Goal: Information Seeking & Learning: Learn about a topic

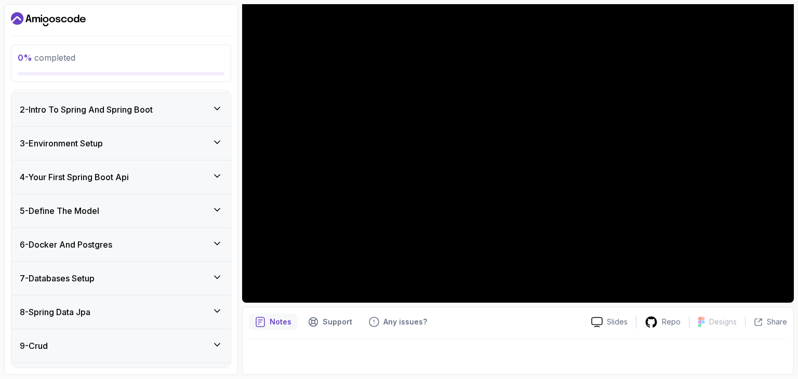
scroll to position [138, 0]
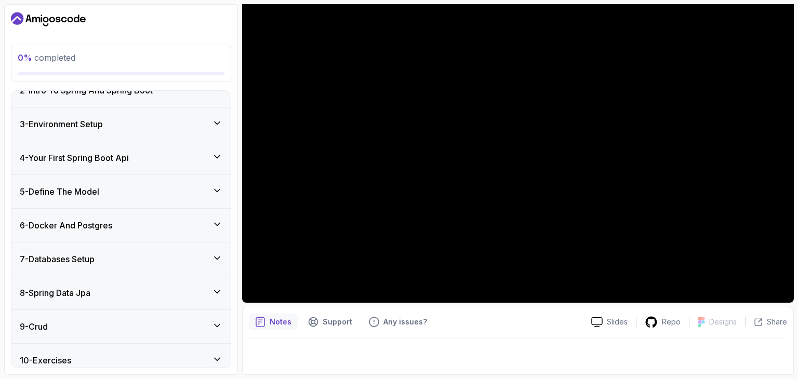
click at [168, 157] on div "4 - Your First Spring Boot Api" at bounding box center [121, 158] width 203 height 12
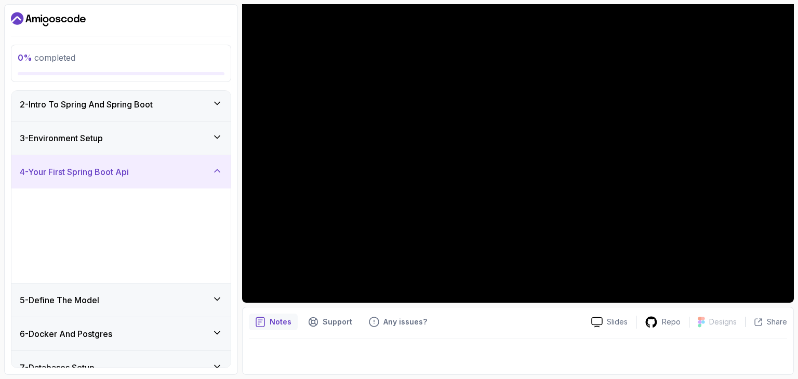
scroll to position [51, 0]
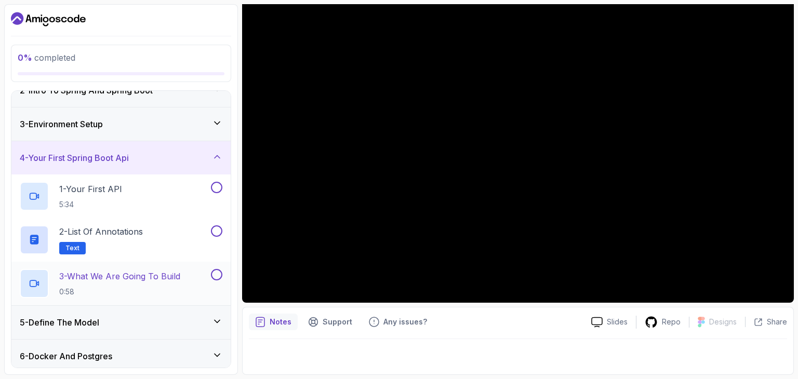
click at [169, 287] on p "0:58" at bounding box center [119, 292] width 121 height 10
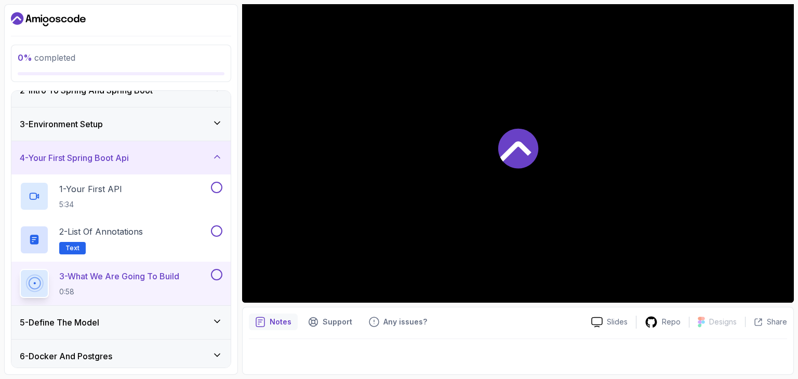
click at [217, 271] on button at bounding box center [216, 274] width 11 height 11
click at [210, 274] on div at bounding box center [216, 274] width 14 height 11
click at [346, 255] on div at bounding box center [518, 148] width 552 height 310
click at [218, 276] on icon at bounding box center [216, 275] width 9 height 10
click at [505, 183] on div at bounding box center [518, 148] width 552 height 310
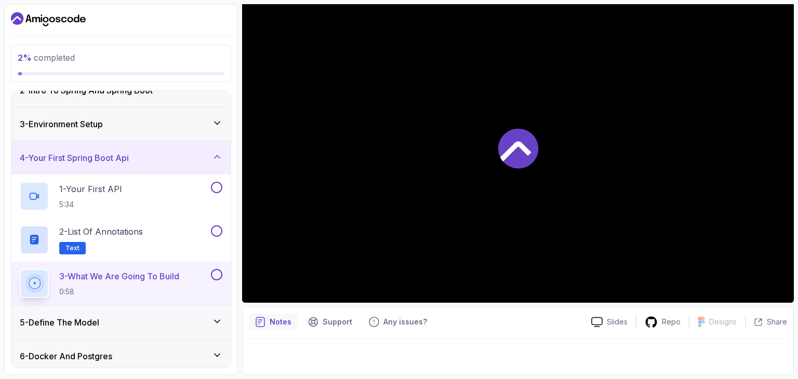
click at [533, 137] on icon at bounding box center [518, 148] width 40 height 40
click at [679, 233] on div at bounding box center [518, 148] width 552 height 310
click at [518, 131] on icon at bounding box center [518, 148] width 40 height 40
click at [520, 169] on div at bounding box center [518, 148] width 552 height 310
click at [416, 216] on div at bounding box center [518, 148] width 552 height 310
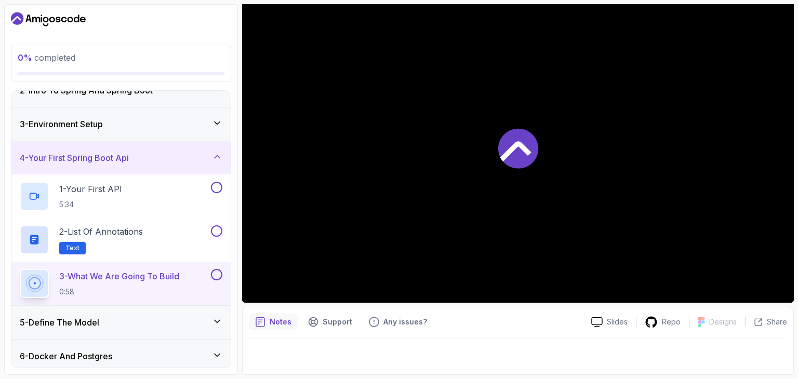
click at [349, 240] on div at bounding box center [518, 148] width 552 height 310
click at [302, 281] on div at bounding box center [518, 148] width 552 height 310
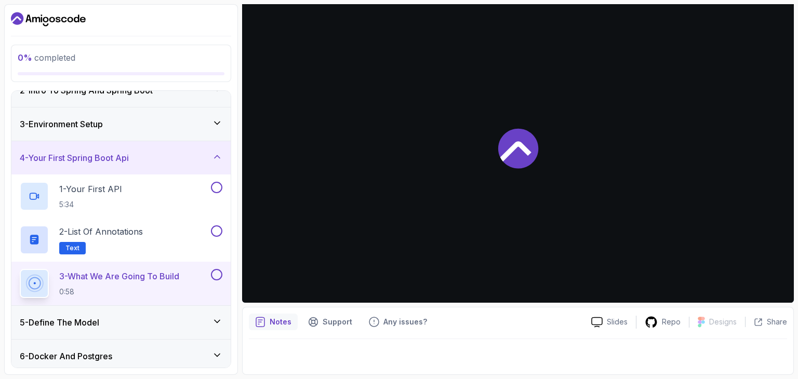
click at [302, 281] on div at bounding box center [518, 148] width 552 height 310
click at [476, 196] on div at bounding box center [518, 148] width 552 height 310
click at [512, 153] on icon at bounding box center [518, 148] width 40 height 40
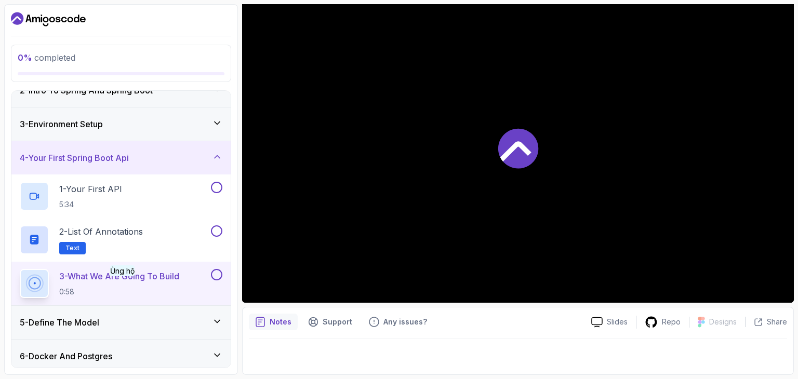
click at [116, 281] on p "3 - What We Are Going To Build" at bounding box center [119, 276] width 120 height 12
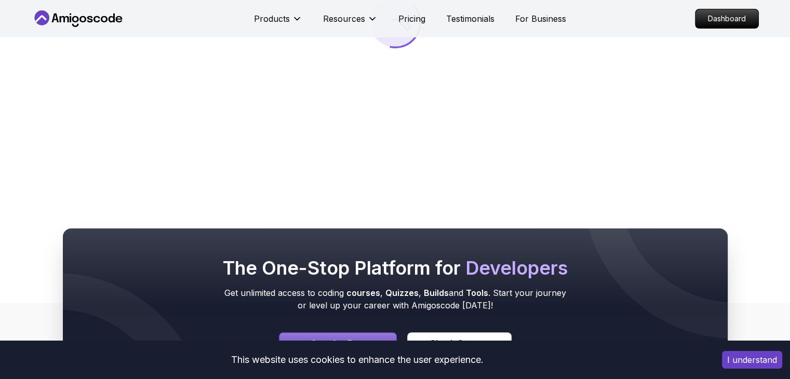
scroll to position [208, 0]
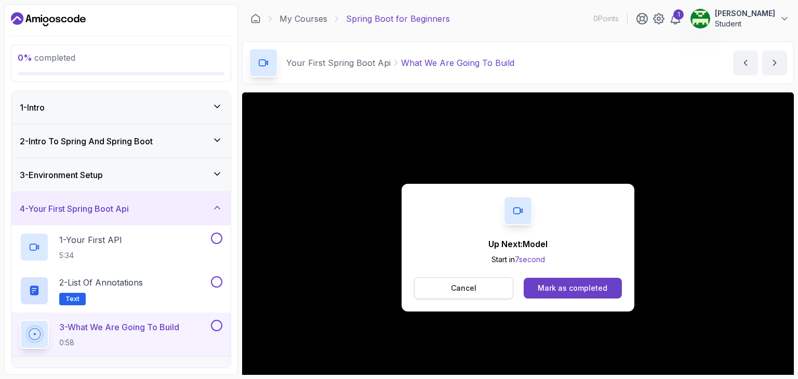
click at [479, 288] on button "Cancel" at bounding box center [463, 289] width 99 height 22
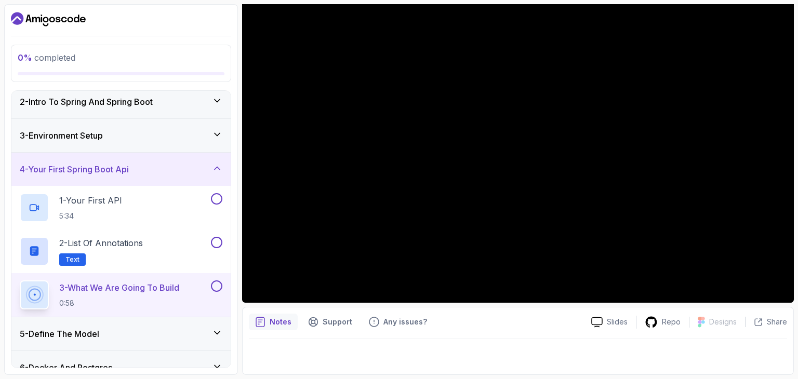
scroll to position [69, 0]
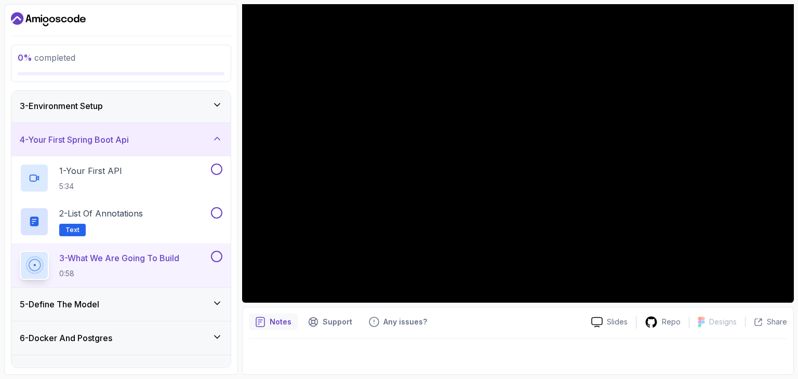
click at [153, 258] on p "3 - What We Are Going To Build" at bounding box center [119, 258] width 120 height 12
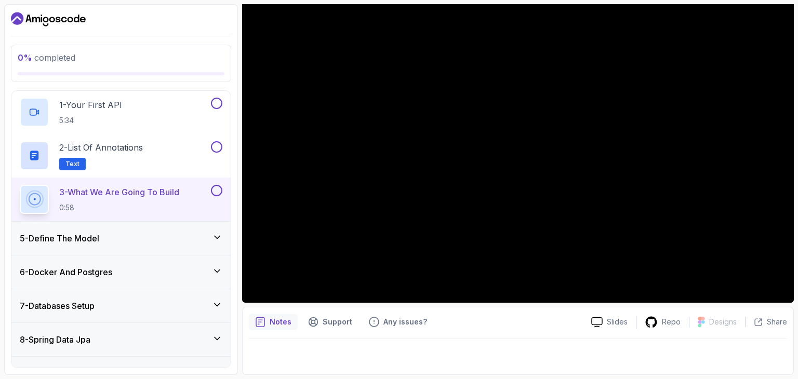
scroll to position [138, 0]
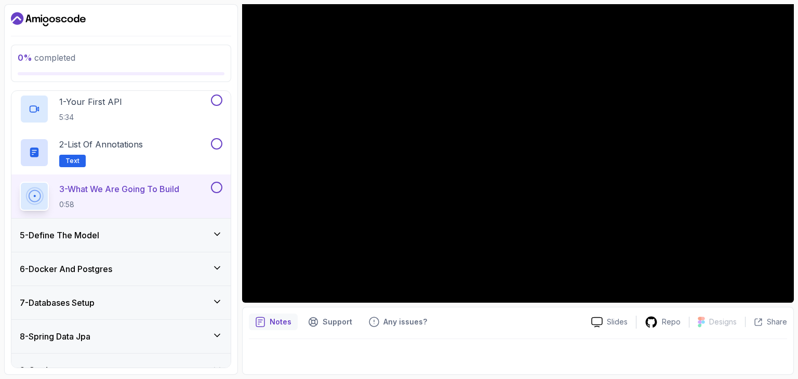
click at [157, 237] on div "5 - Define The Model" at bounding box center [121, 235] width 203 height 12
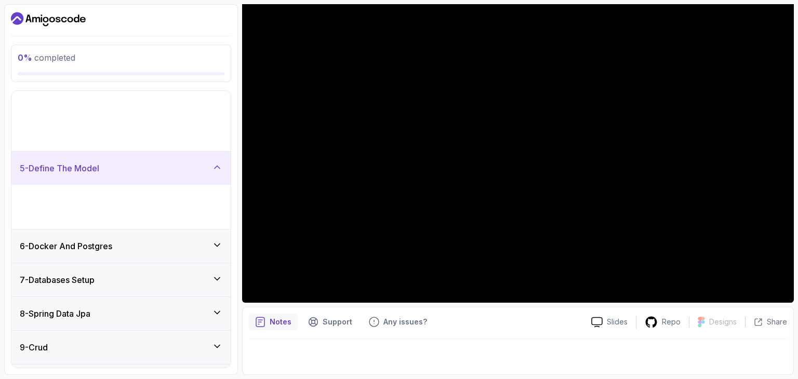
scroll to position [126, 0]
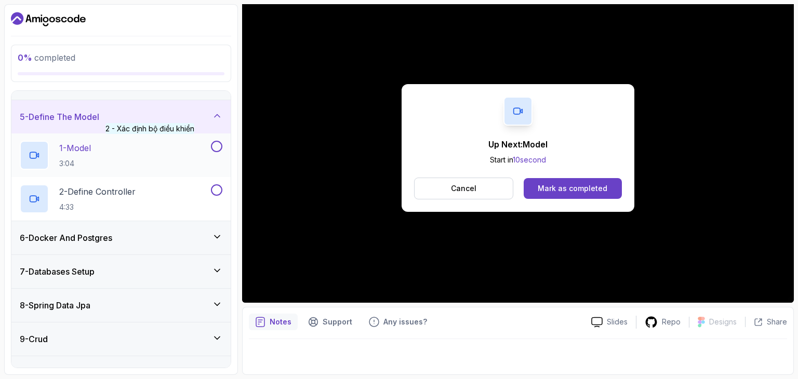
click at [152, 155] on div "1 - Model 3:04" at bounding box center [114, 155] width 189 height 29
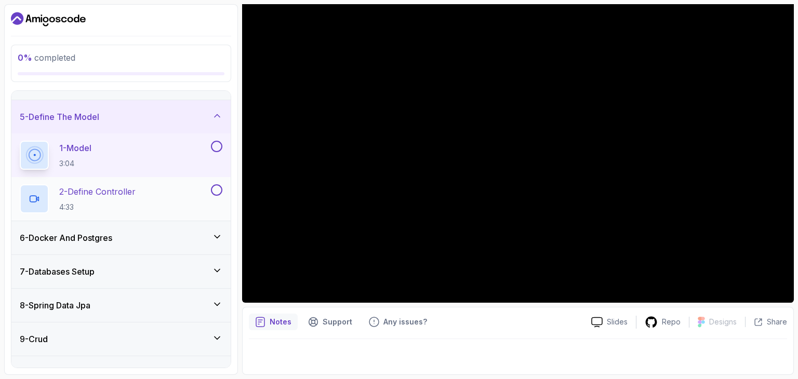
click at [160, 194] on div "2 - Define Controller 4:33" at bounding box center [114, 198] width 189 height 29
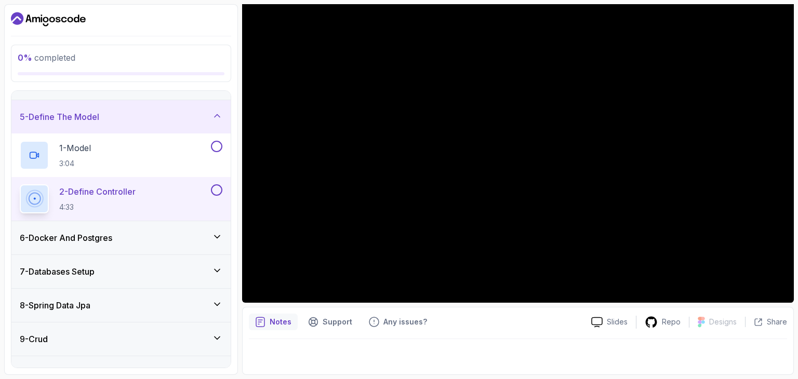
click at [472, 322] on div "Notes Support Any issues?" at bounding box center [416, 322] width 334 height 17
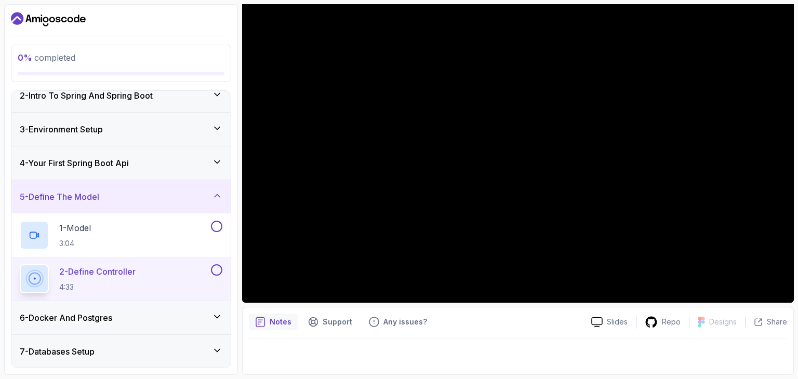
scroll to position [5, 0]
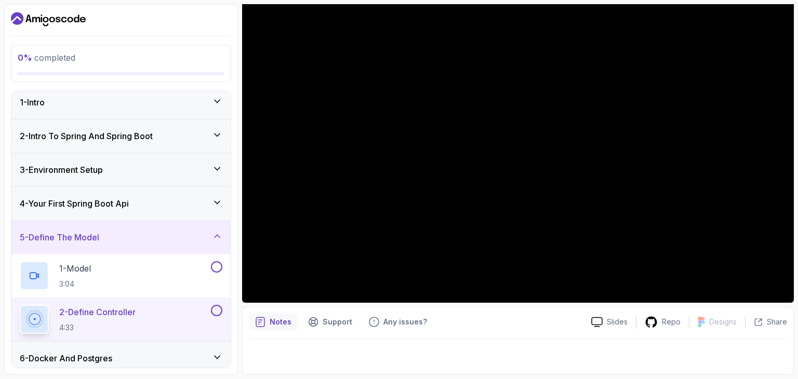
click at [173, 236] on div "5 - Define The Model" at bounding box center [121, 237] width 203 height 12
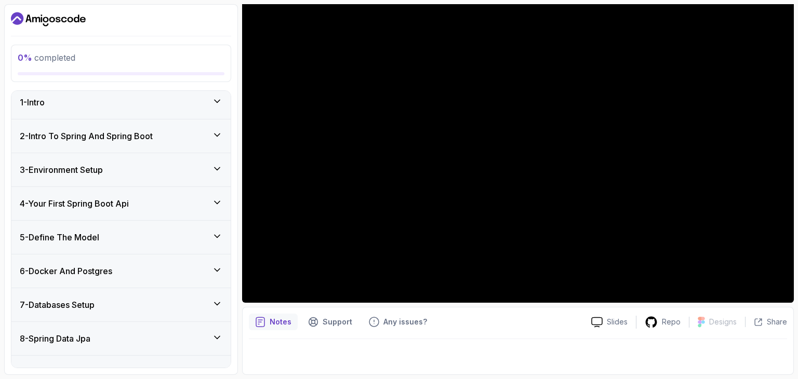
click at [173, 236] on div "5 - Define The Model" at bounding box center [121, 237] width 203 height 12
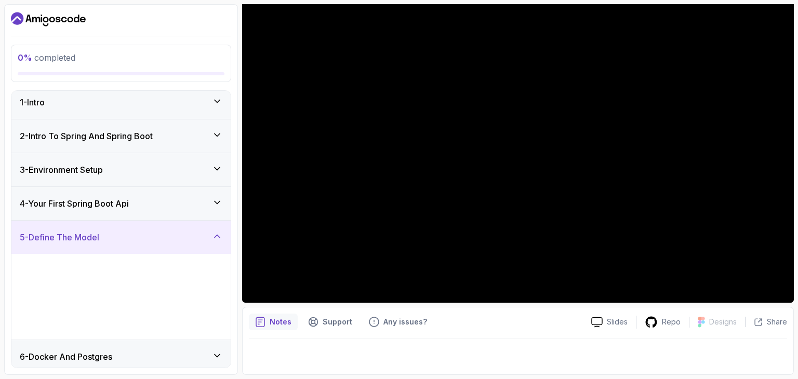
click at [173, 236] on div "5 - Define The Model" at bounding box center [121, 237] width 203 height 12
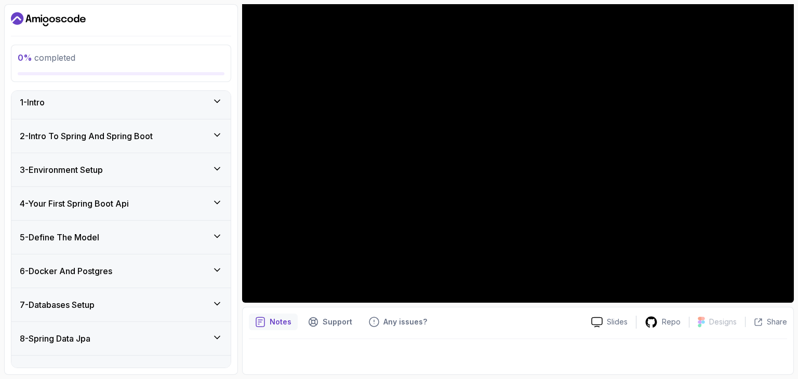
click at [173, 269] on div "6 - Docker And Postgres" at bounding box center [121, 271] width 203 height 12
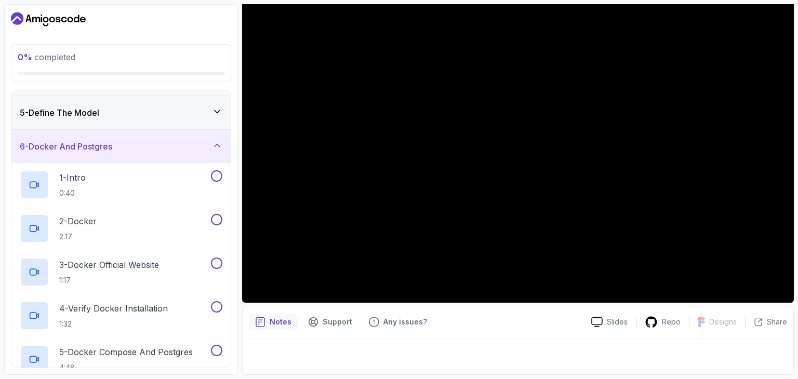
scroll to position [110, 0]
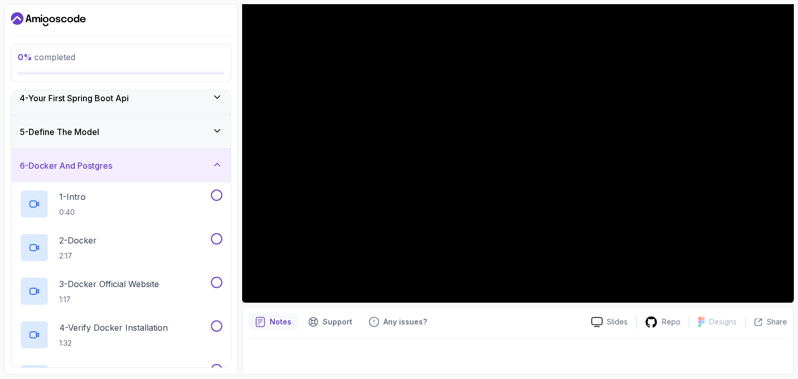
click at [208, 161] on div "6 - Docker And Postgres" at bounding box center [121, 166] width 203 height 12
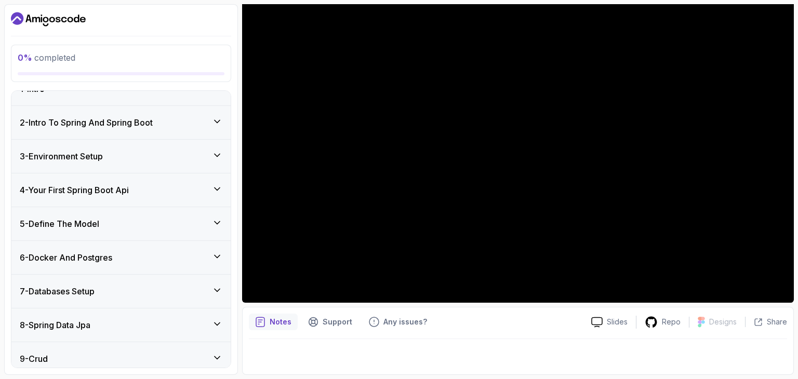
scroll to position [0, 0]
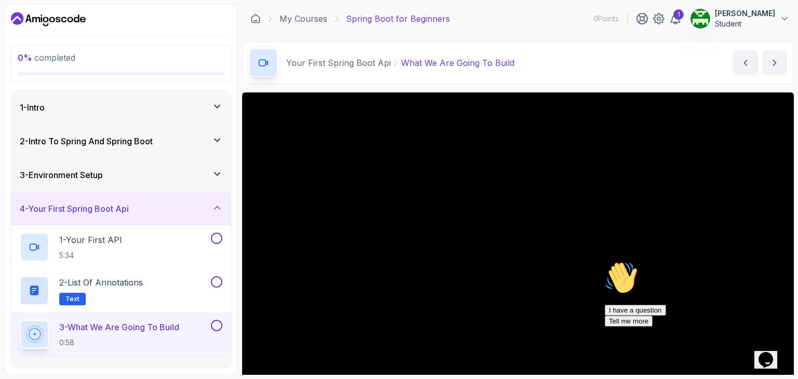
click at [186, 109] on div "1 - Intro" at bounding box center [121, 107] width 203 height 12
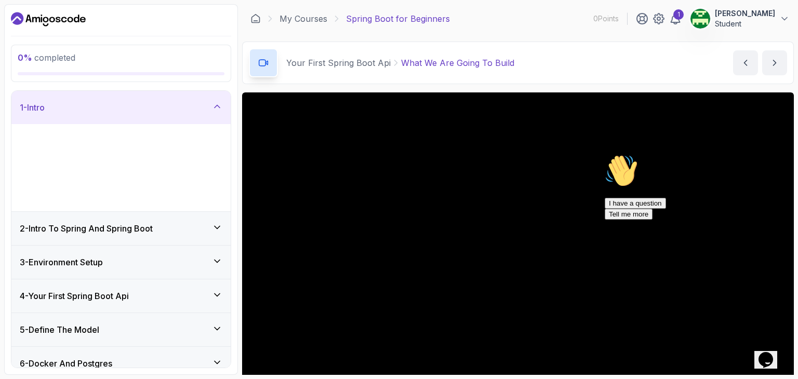
click at [186, 109] on div "1 - Intro" at bounding box center [121, 107] width 203 height 12
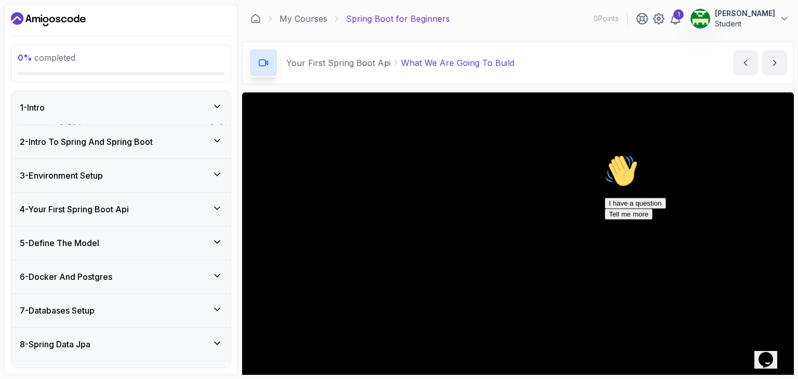
click at [186, 109] on div "1 - Intro" at bounding box center [121, 107] width 203 height 12
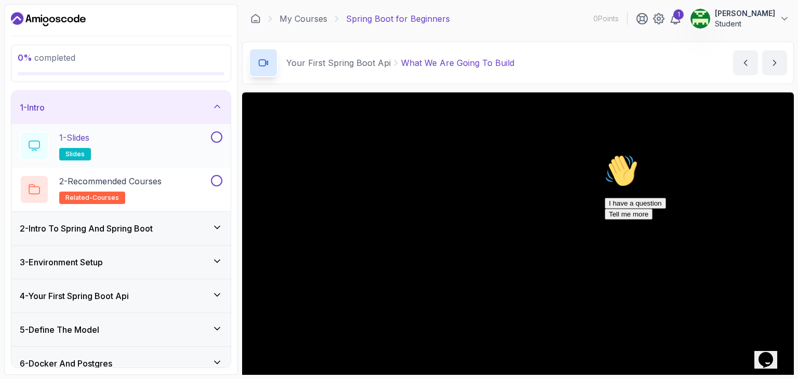
click at [186, 131] on div "1 - Slides slides" at bounding box center [114, 145] width 189 height 29
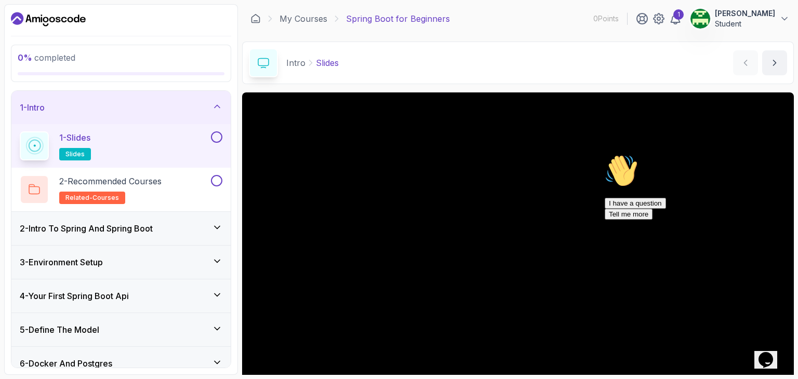
click at [605, 154] on icon "Chat attention grabber" at bounding box center [605, 154] width 0 height 0
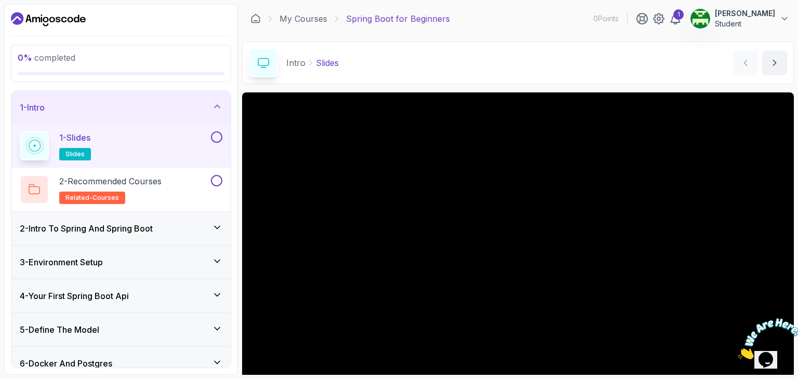
click at [191, 144] on div "1 - Slides slides" at bounding box center [114, 145] width 189 height 29
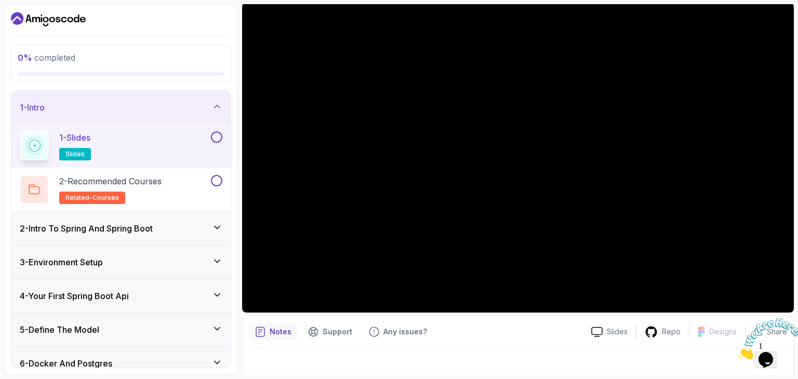
scroll to position [100, 0]
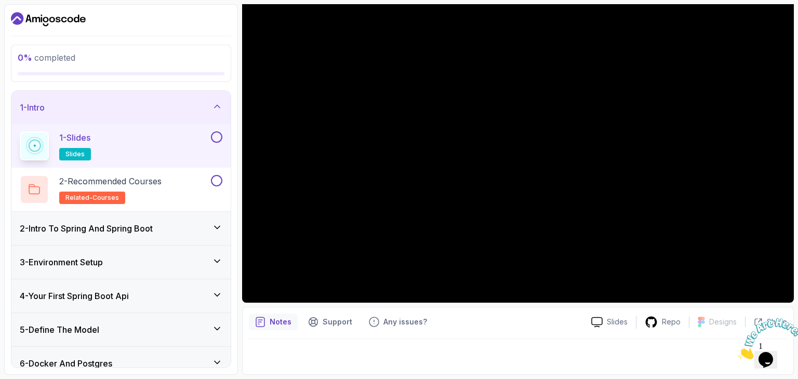
click at [738, 352] on icon "Close" at bounding box center [738, 356] width 0 height 9
